Goal: Navigation & Orientation: Find specific page/section

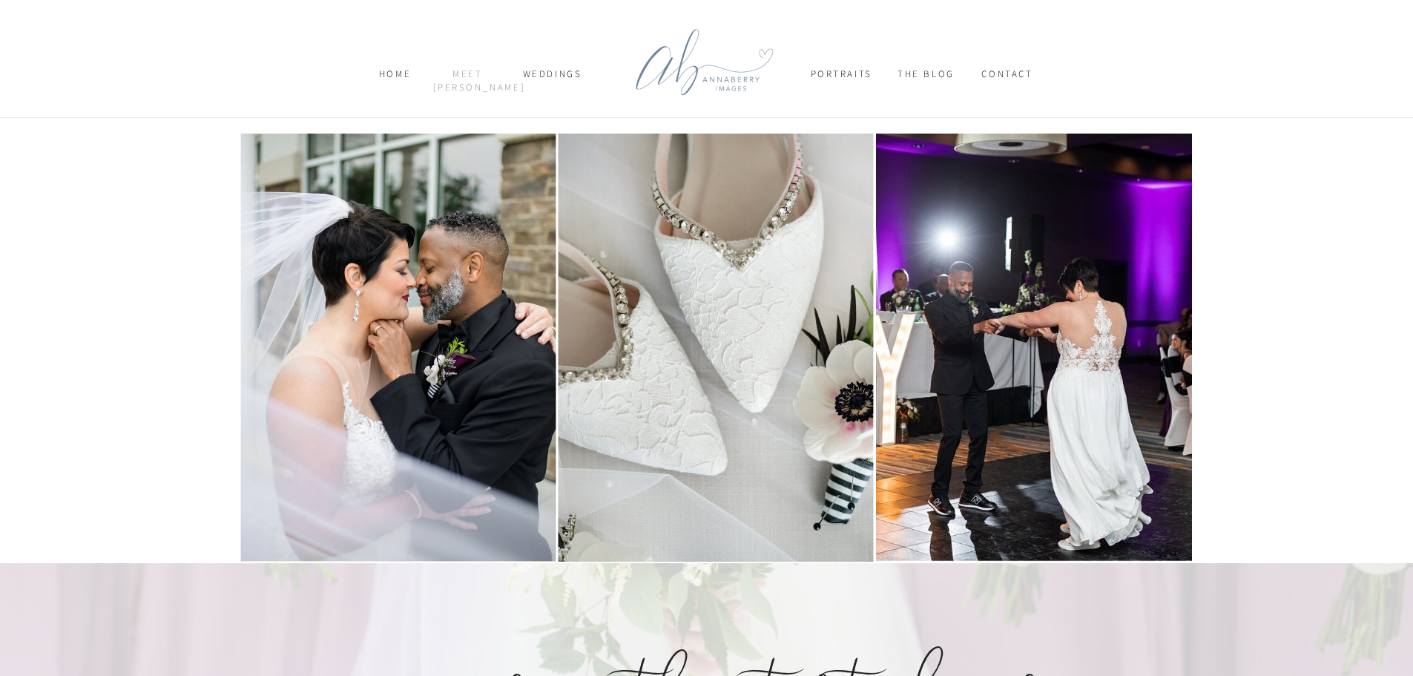
click at [480, 69] on nav "meet [PERSON_NAME]" at bounding box center [468, 80] width 70 height 26
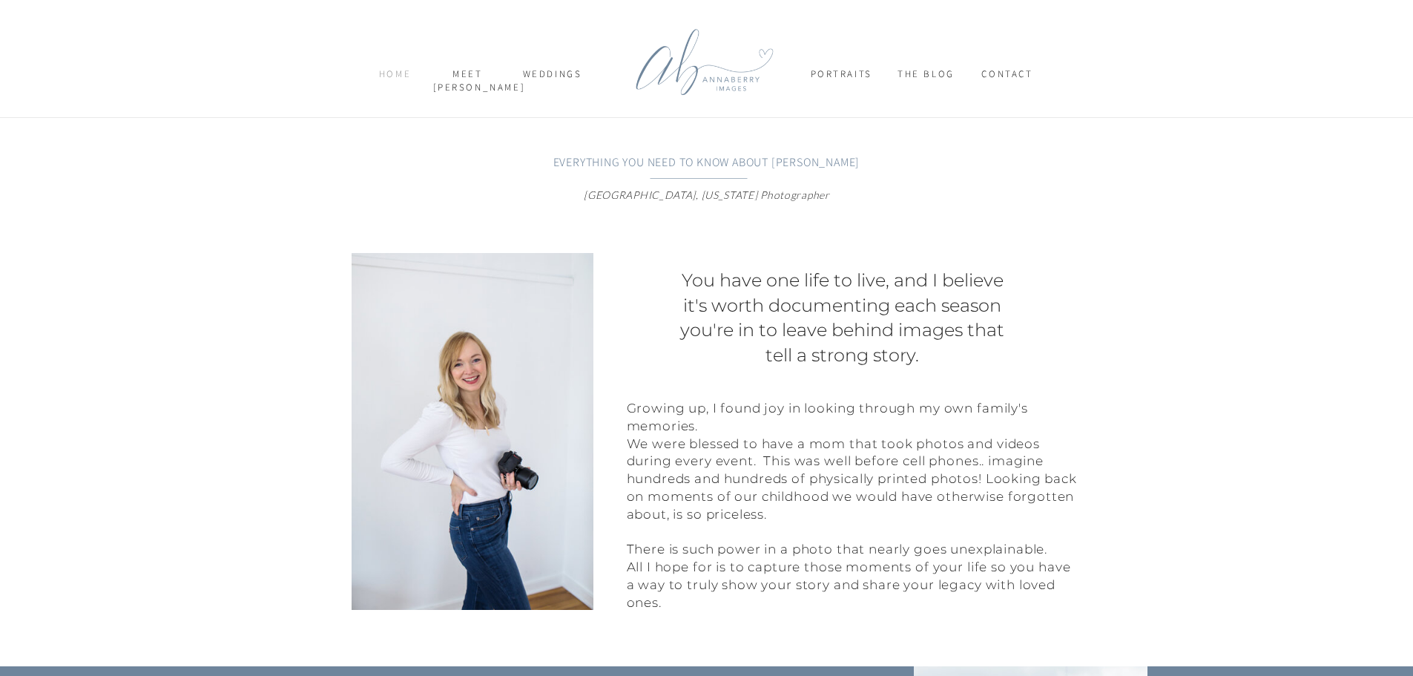
click at [384, 73] on nav "home" at bounding box center [395, 80] width 50 height 26
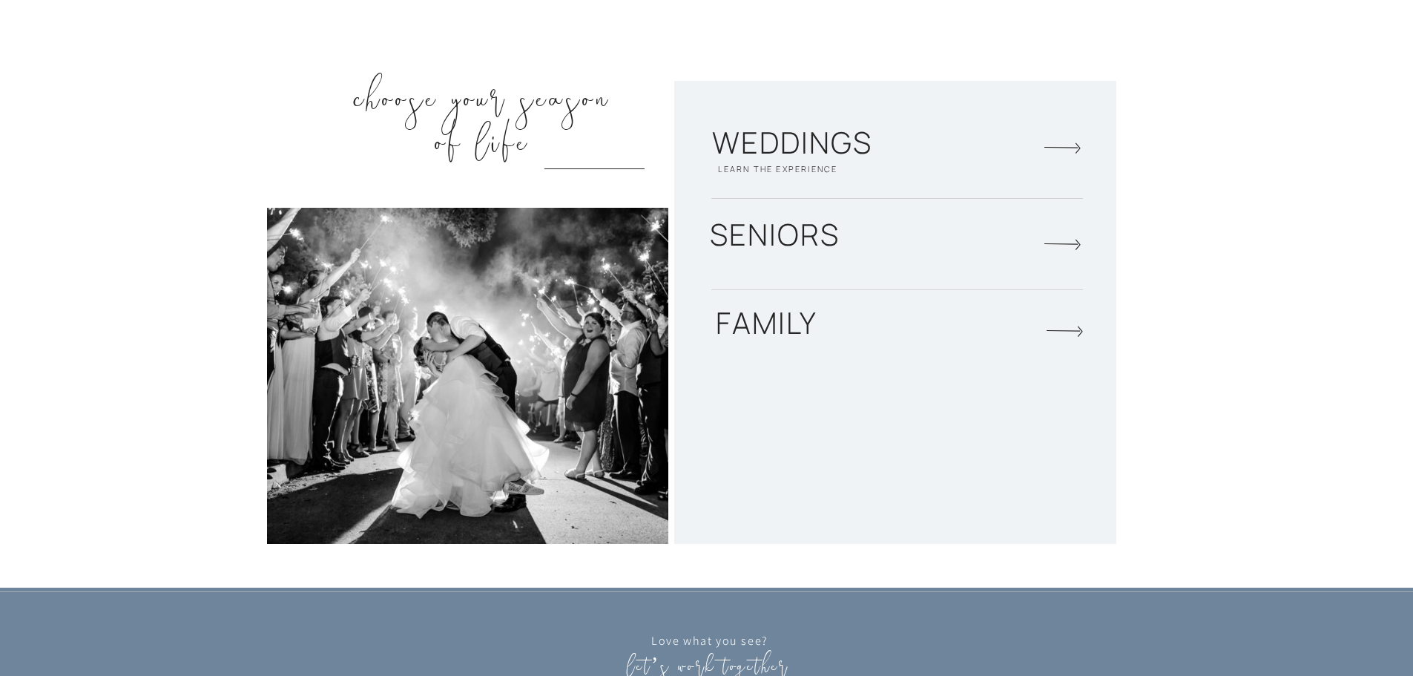
scroll to position [2151, 0]
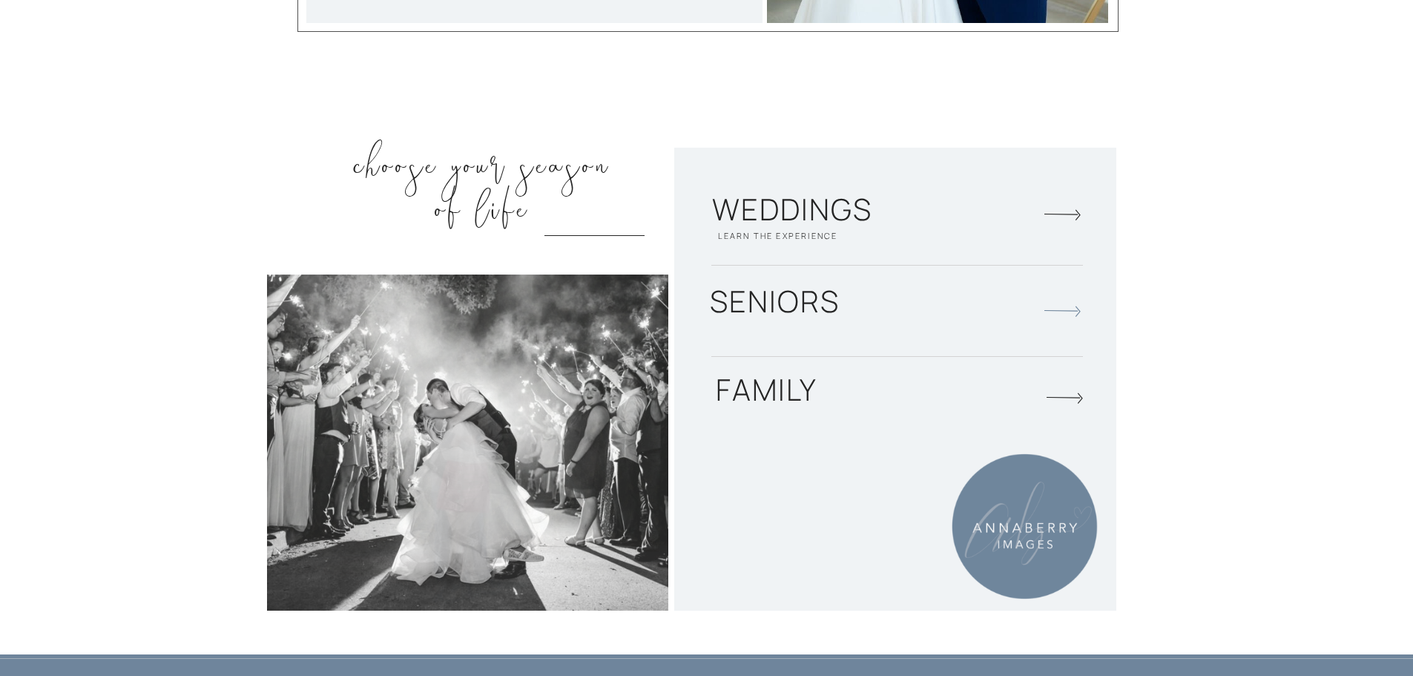
click at [1053, 314] on icon at bounding box center [1061, 311] width 37 height 41
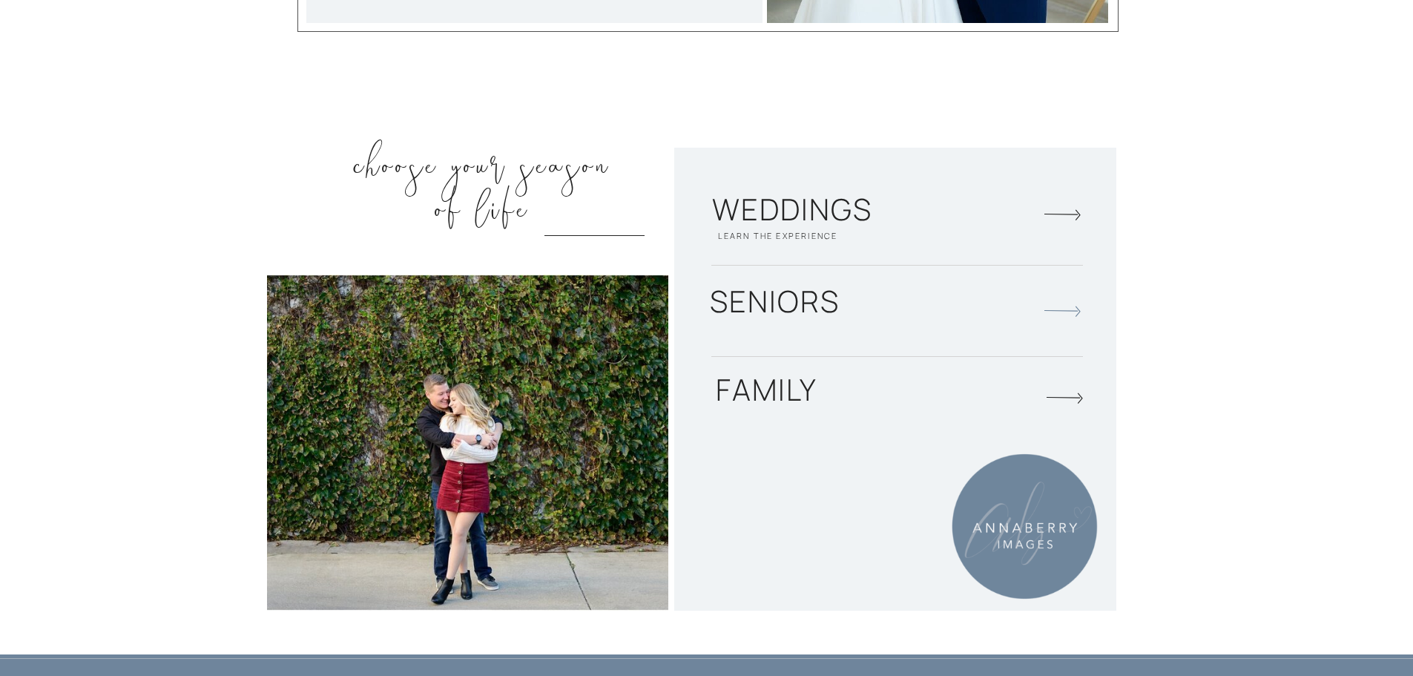
click at [1046, 308] on icon at bounding box center [1061, 311] width 37 height 41
